Goal: Transaction & Acquisition: Subscribe to service/newsletter

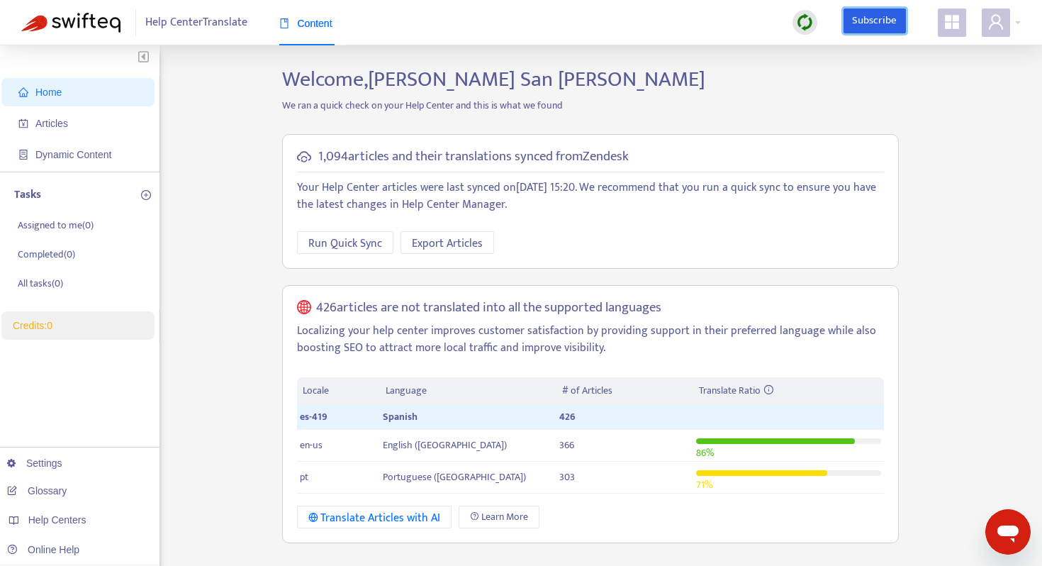
click at [887, 18] on link "Subscribe" at bounding box center [874, 22] width 62 height 26
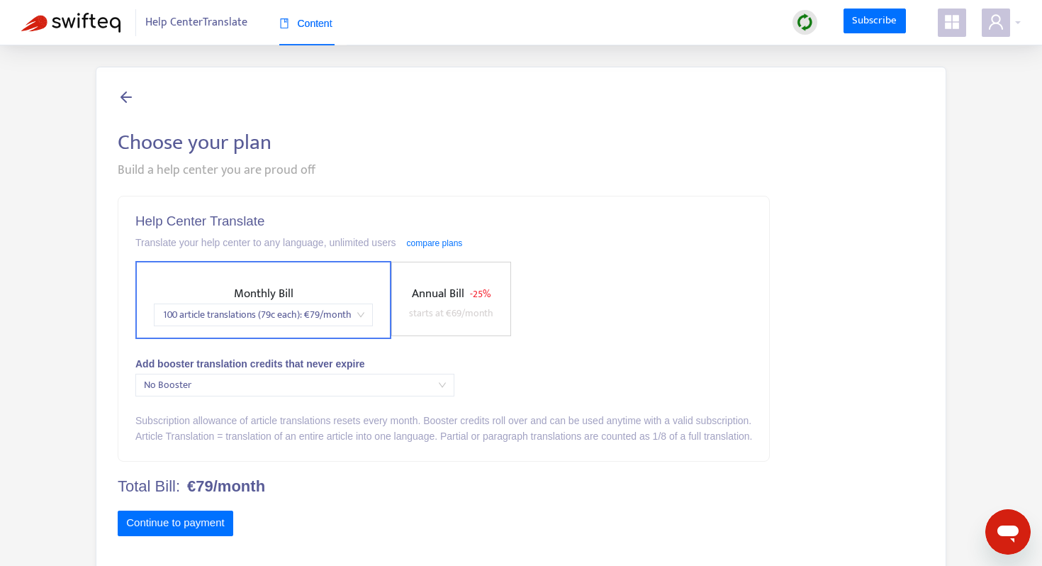
click at [274, 378] on span "No Booster" at bounding box center [295, 384] width 302 height 21
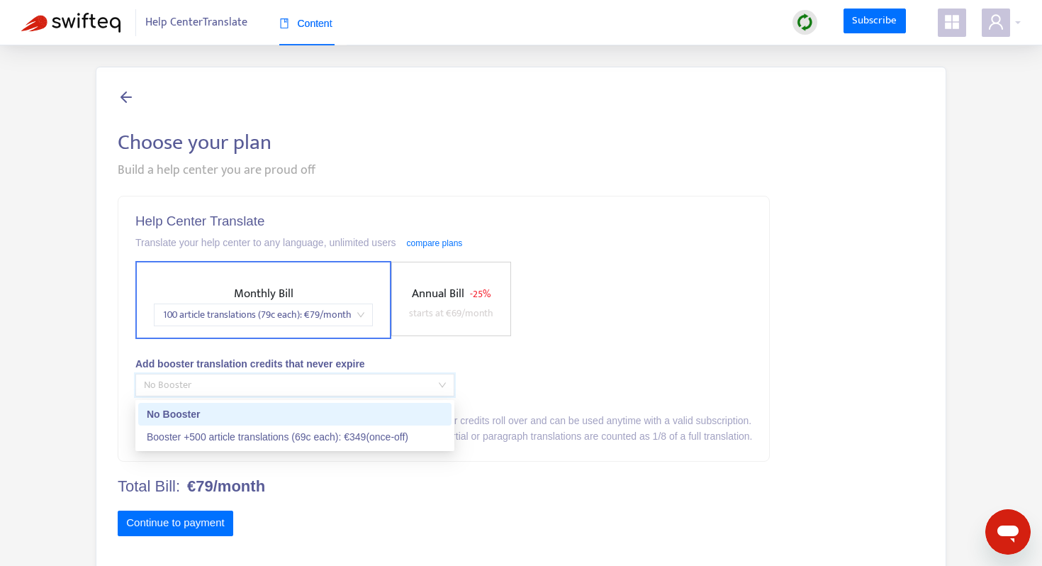
click at [274, 378] on span "No Booster" at bounding box center [295, 384] width 302 height 21
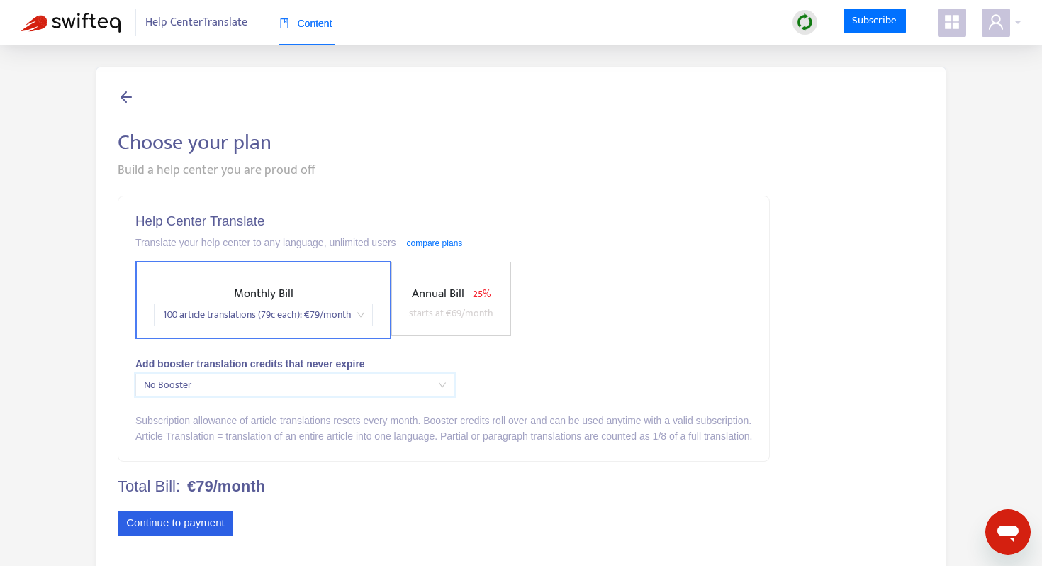
click at [176, 520] on button "Continue to payment" at bounding box center [176, 523] width 116 height 26
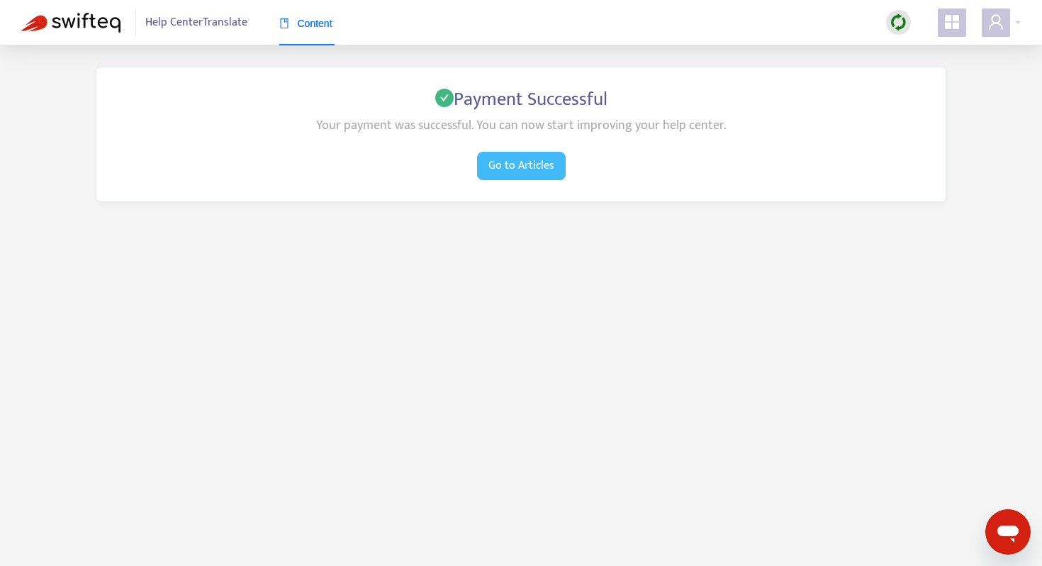
click at [498, 164] on span "Go to Articles" at bounding box center [521, 166] width 66 height 18
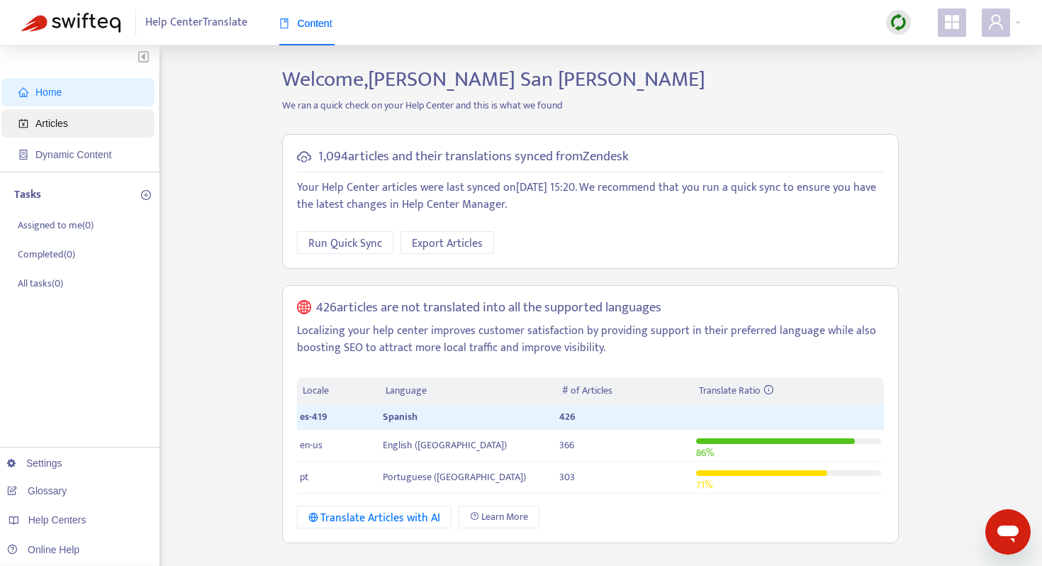
click at [110, 121] on span "Articles" at bounding box center [80, 123] width 125 height 28
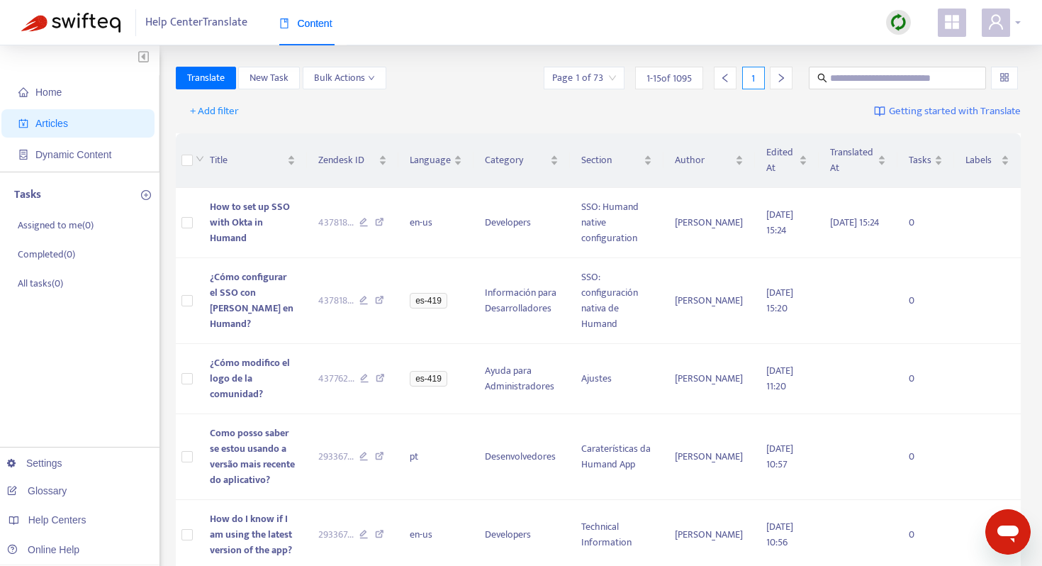
click at [1018, 20] on div at bounding box center [1001, 23] width 39 height 28
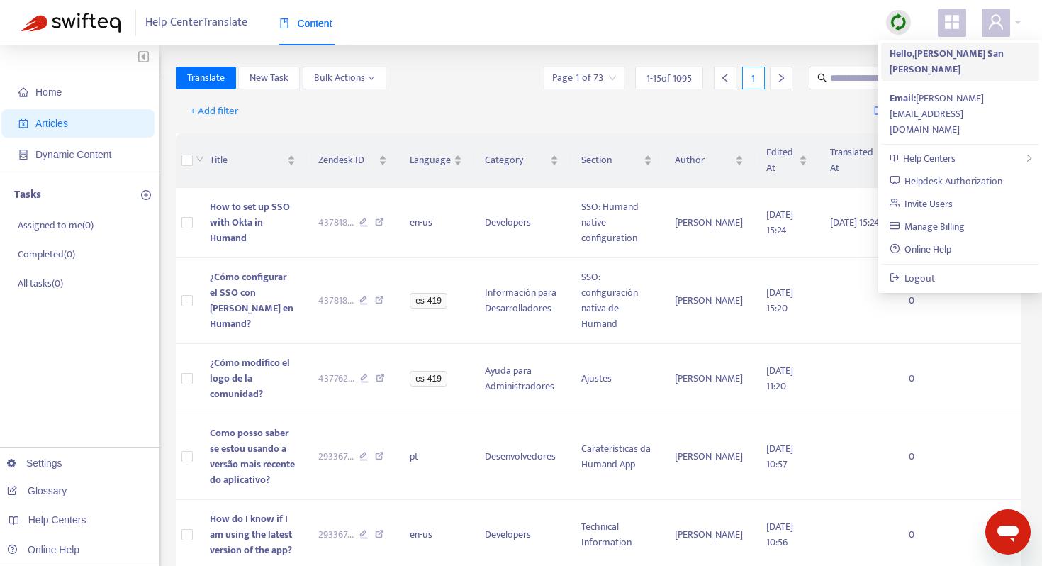
click at [925, 50] on strong "Hello, Manuela San Martin" at bounding box center [946, 61] width 114 height 32
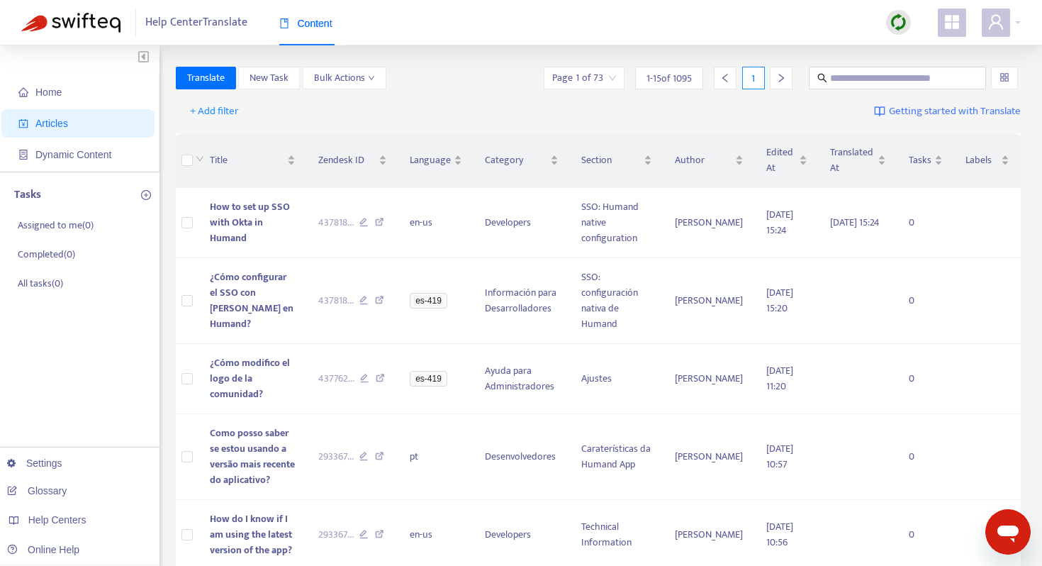
click at [944, 30] on icon "appstore" at bounding box center [951, 21] width 17 height 17
click at [82, 89] on span "Home" at bounding box center [80, 92] width 125 height 28
